Goal: Browse casually

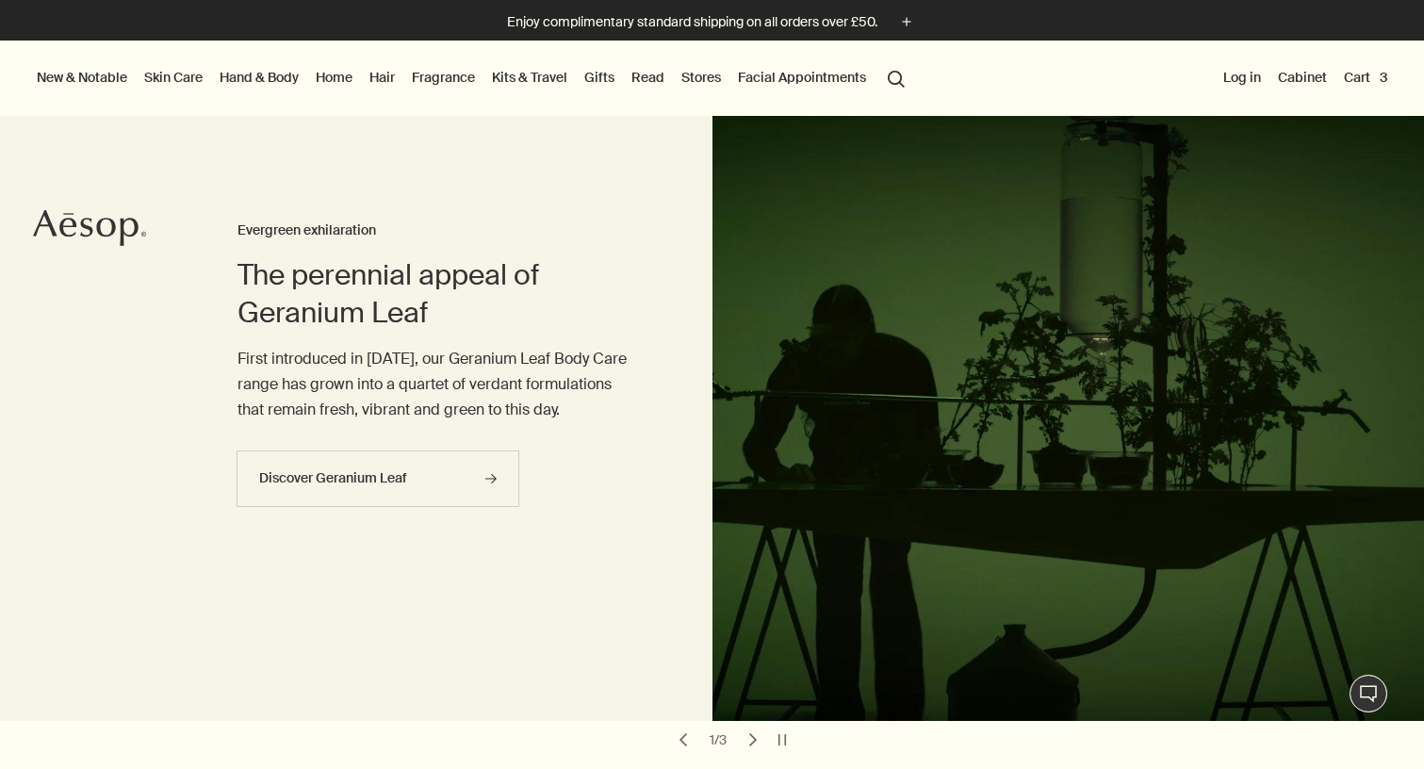
click at [456, 81] on link "Fragrance" at bounding box center [443, 77] width 71 height 25
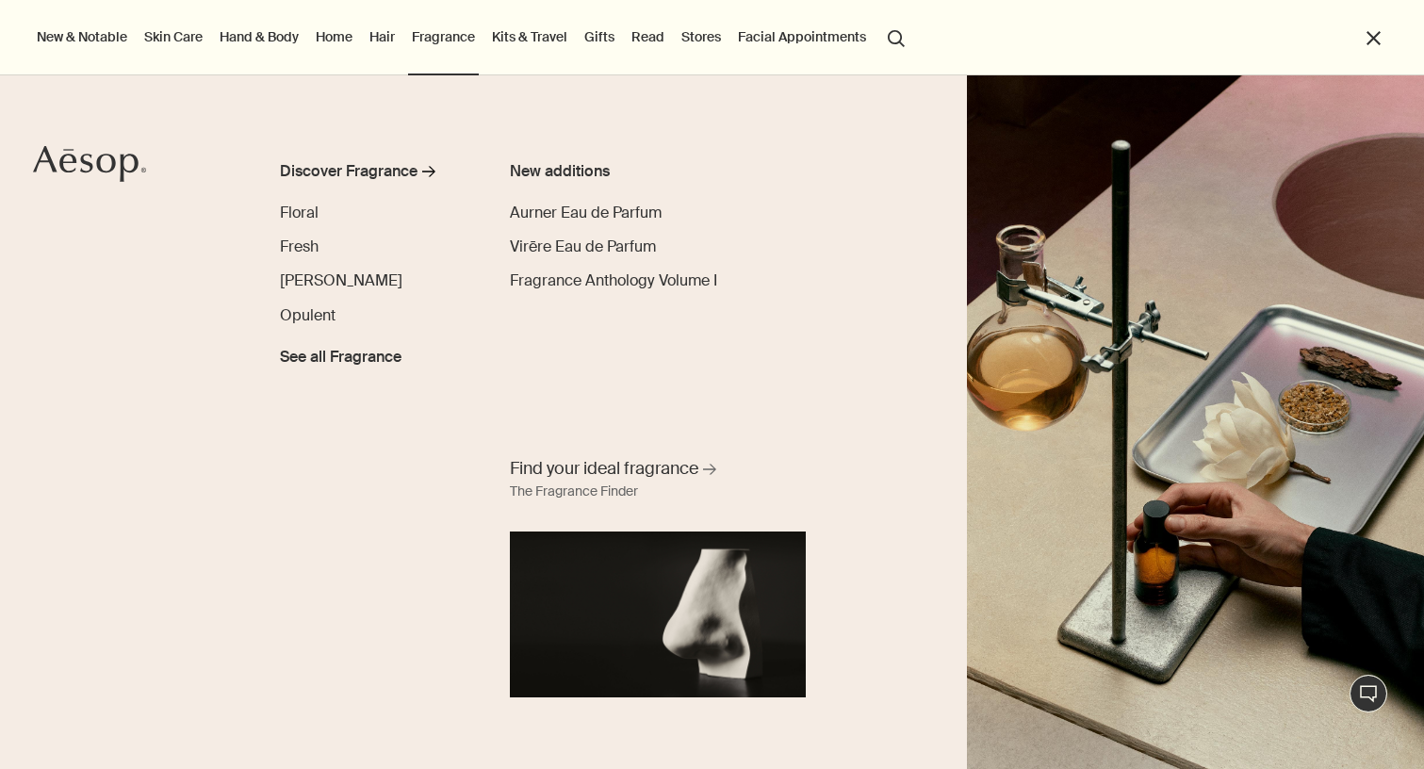
click at [336, 39] on link "Home" at bounding box center [334, 37] width 44 height 25
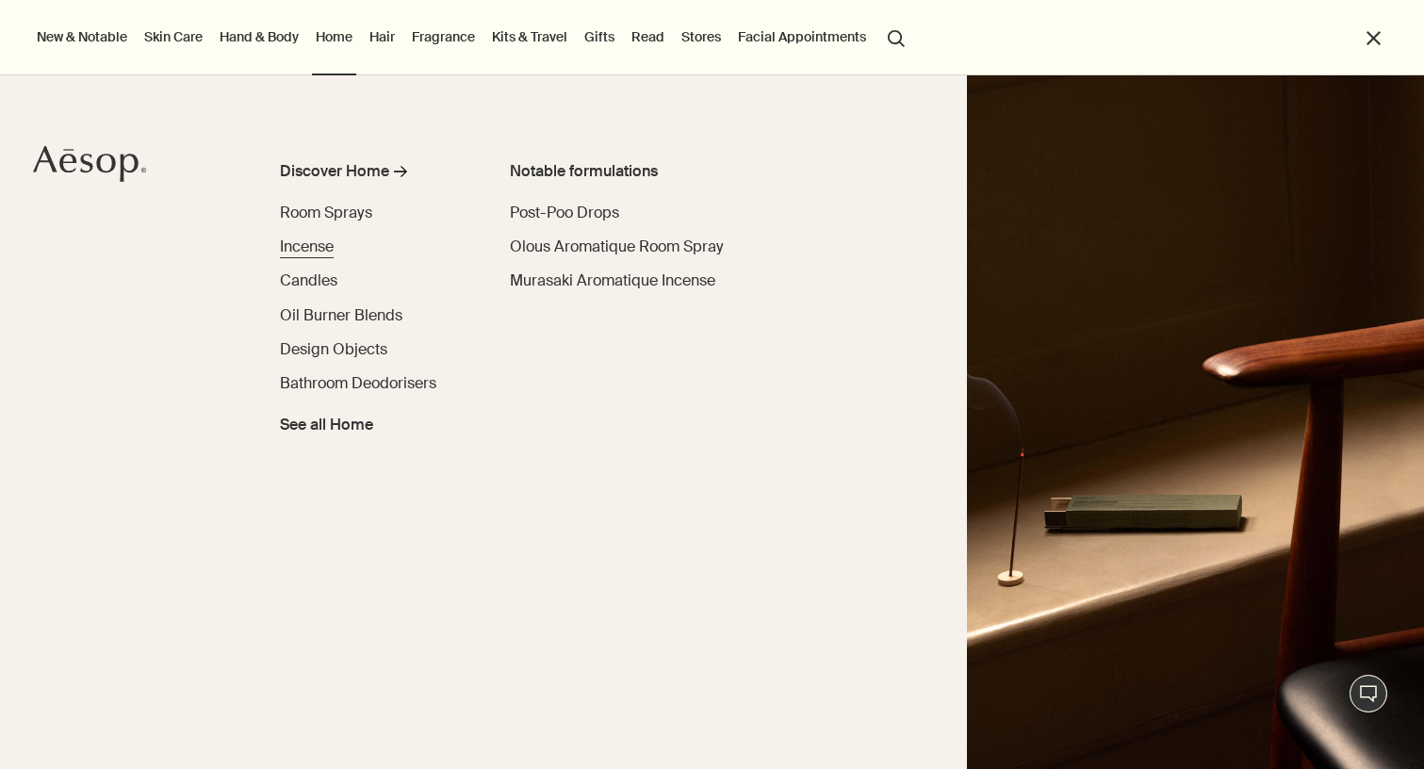
click at [309, 248] on span "Incense" at bounding box center [307, 247] width 54 height 20
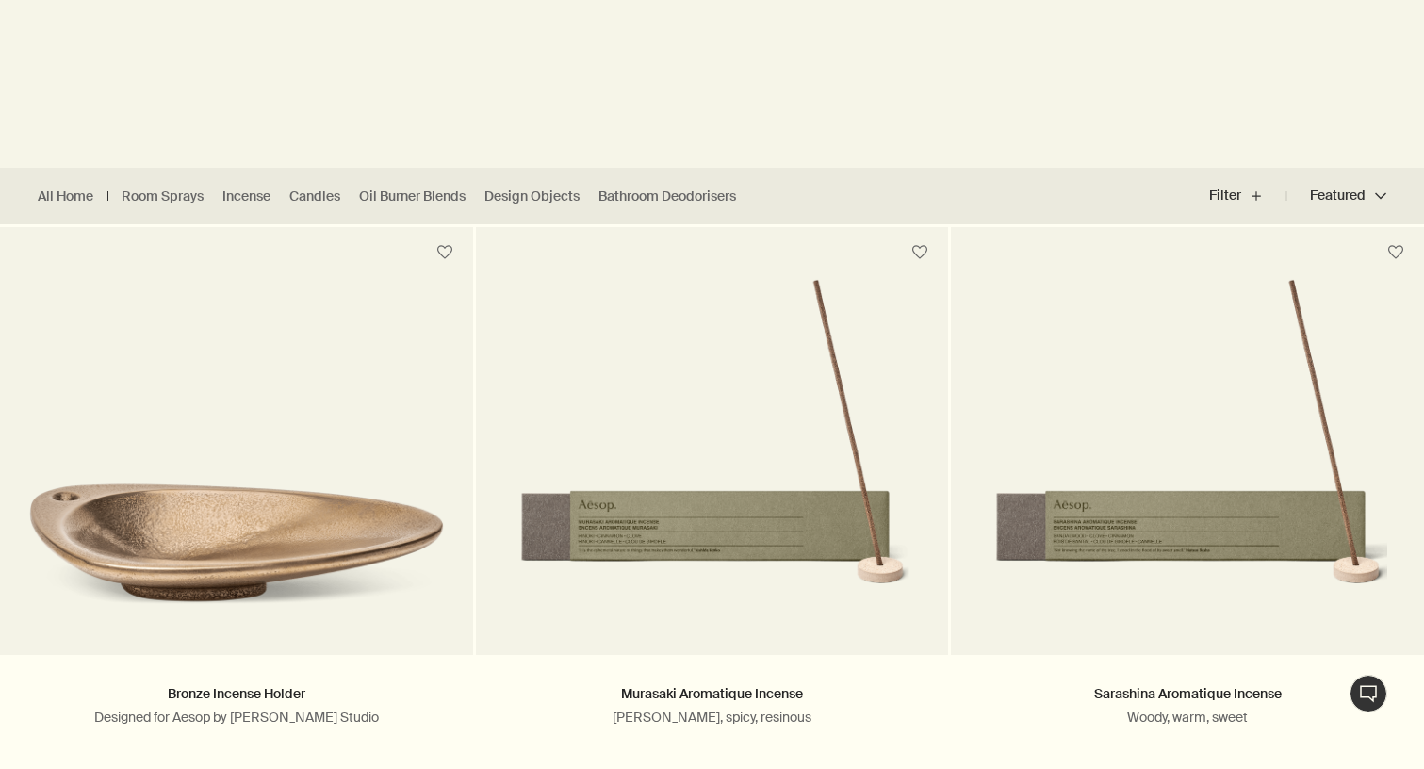
scroll to position [411, 0]
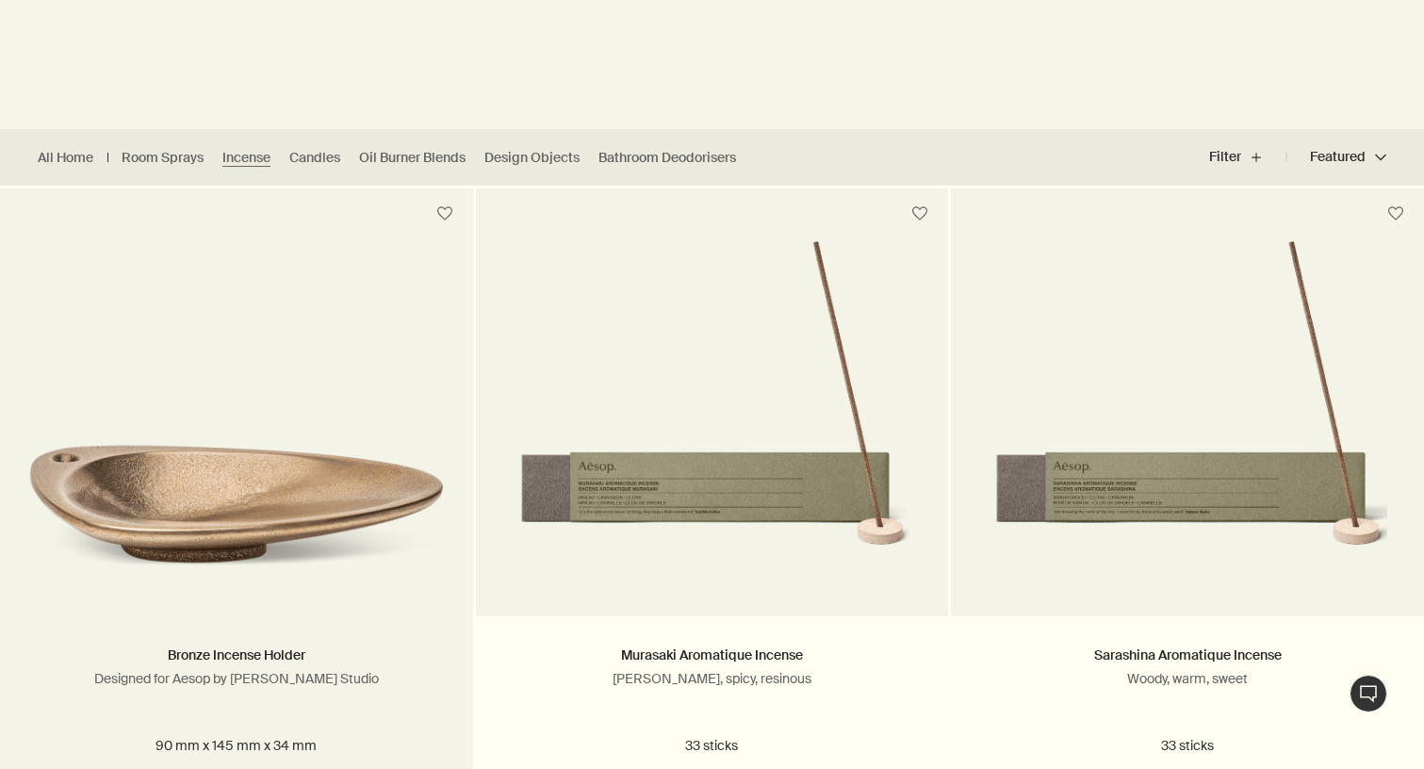
click at [303, 459] on img at bounding box center [236, 502] width 417 height 174
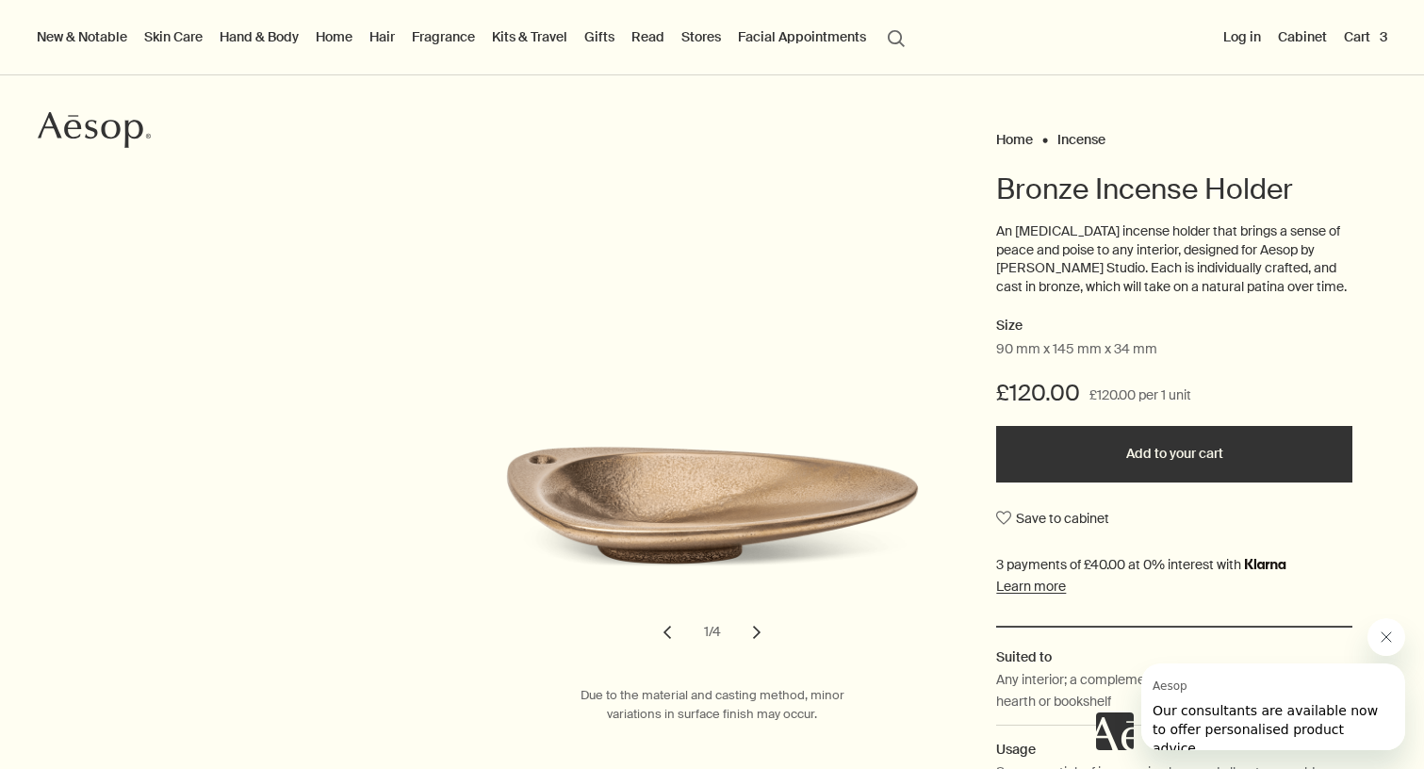
click at [758, 634] on button "chevron" at bounding box center [756, 632] width 41 height 41
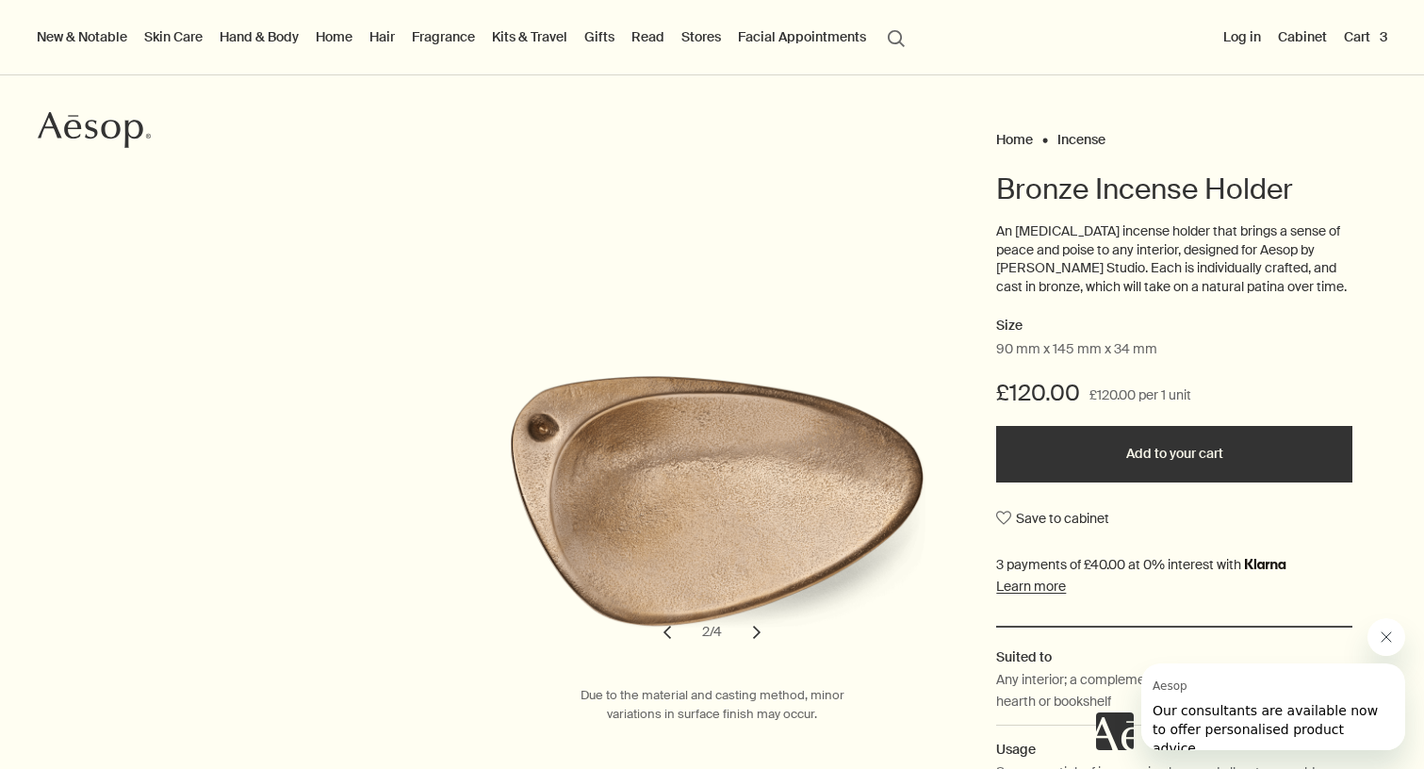
click at [758, 634] on button "chevron" at bounding box center [756, 632] width 41 height 41
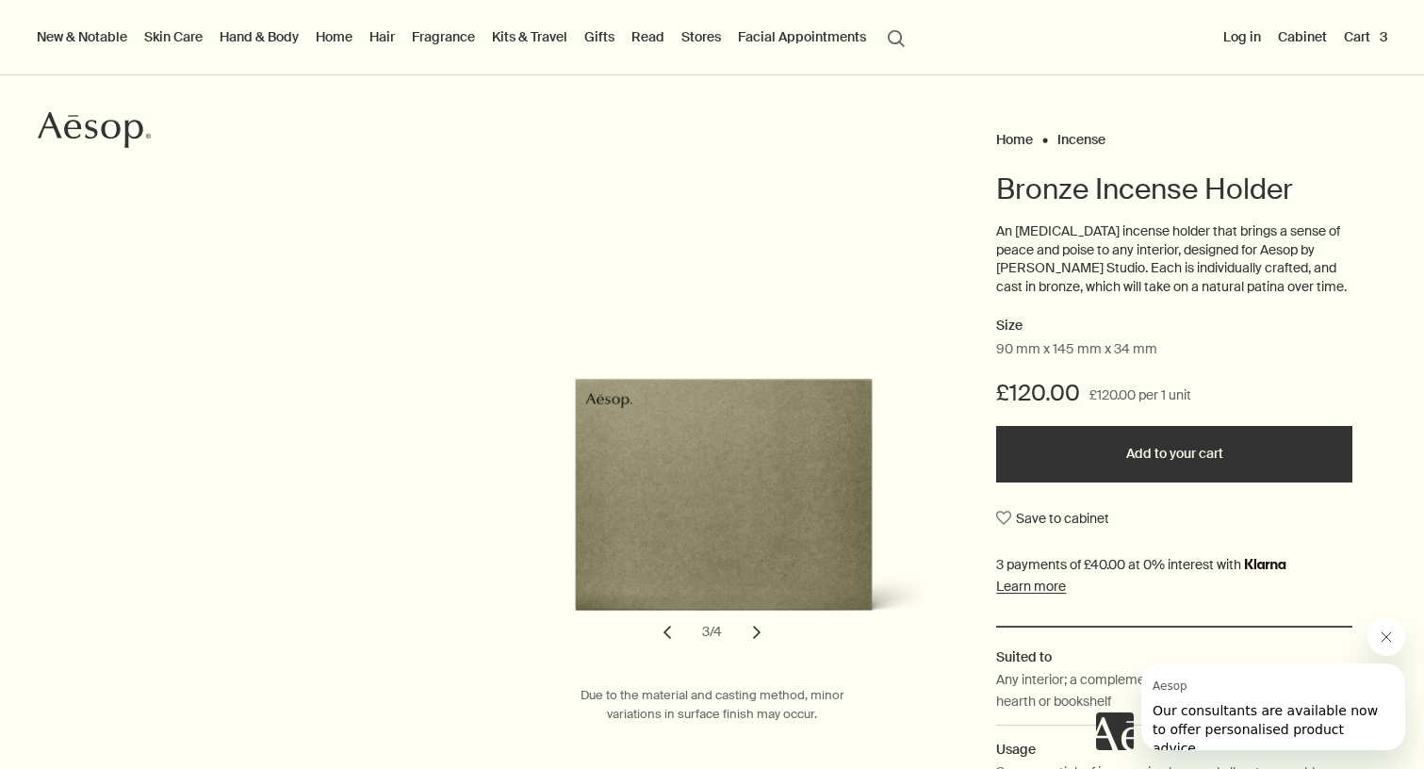
click at [758, 634] on button "chevron" at bounding box center [756, 632] width 41 height 41
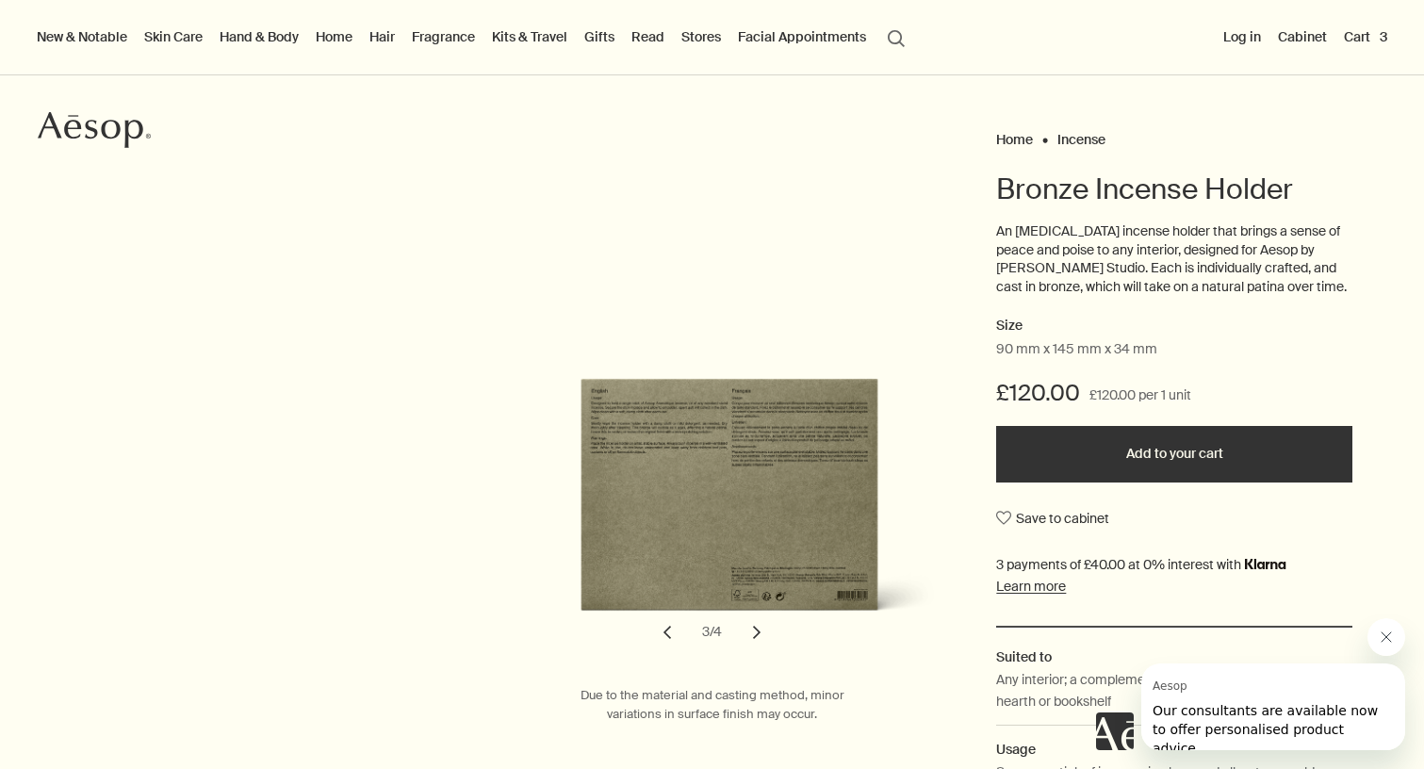
click at [758, 634] on button "chevron" at bounding box center [756, 632] width 41 height 41
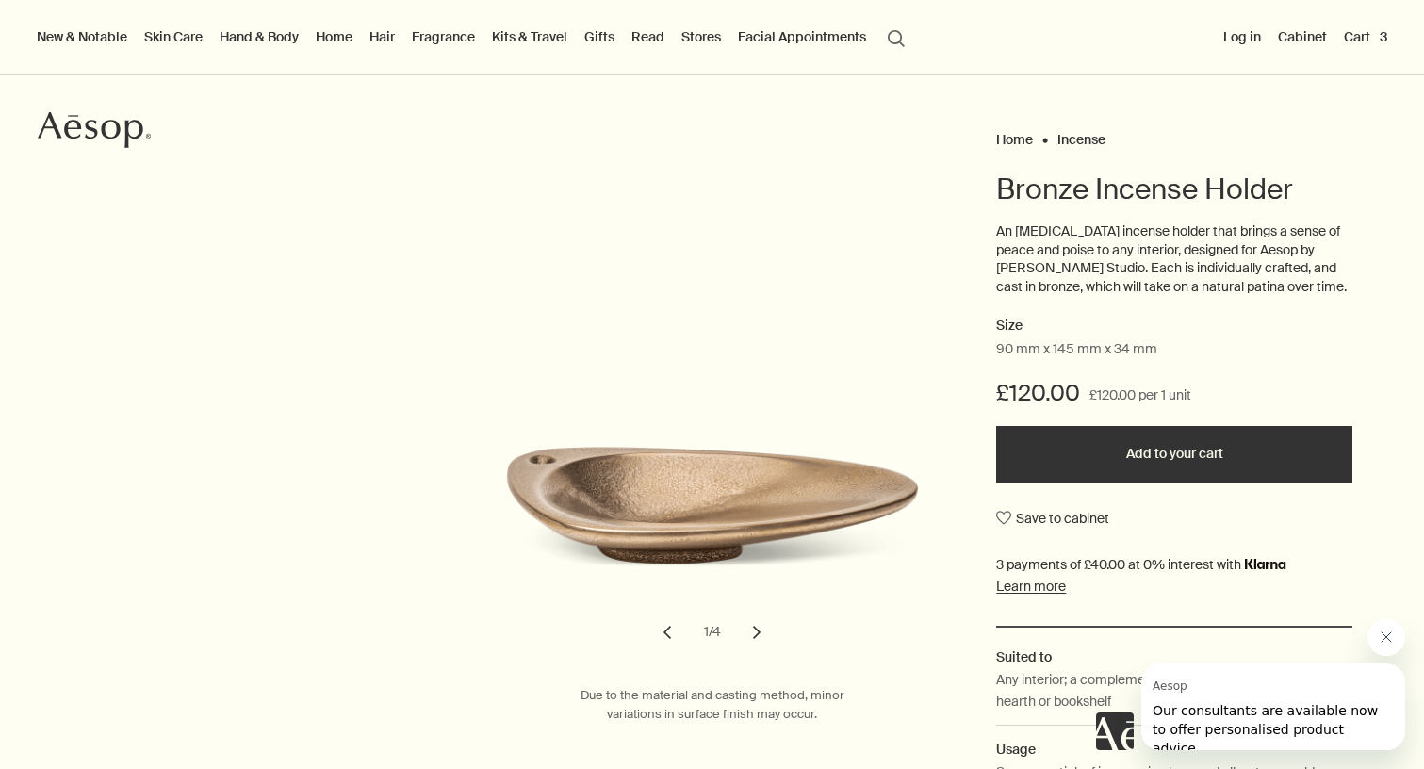
click at [758, 634] on button "chevron" at bounding box center [756, 632] width 41 height 41
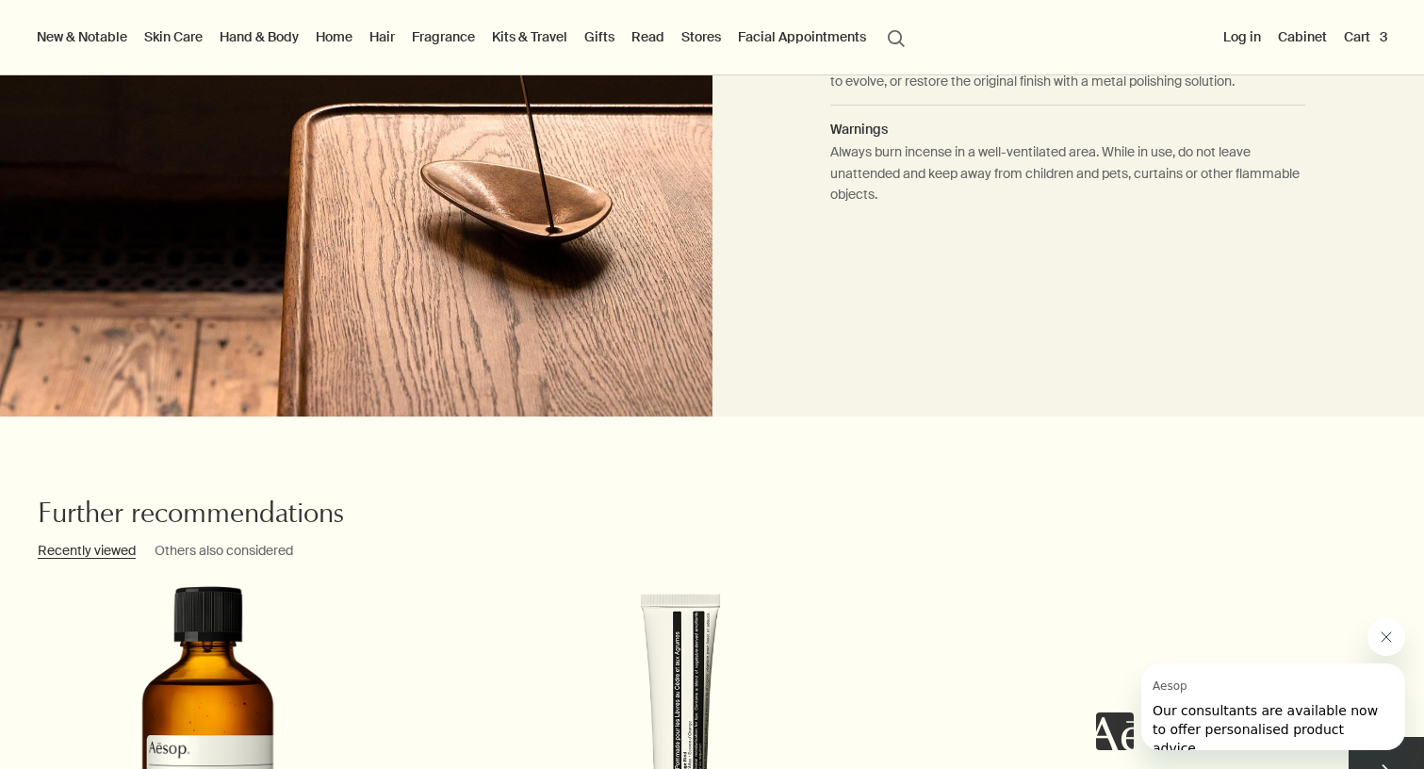
scroll to position [1216, 0]
